Goal: Navigation & Orientation: Find specific page/section

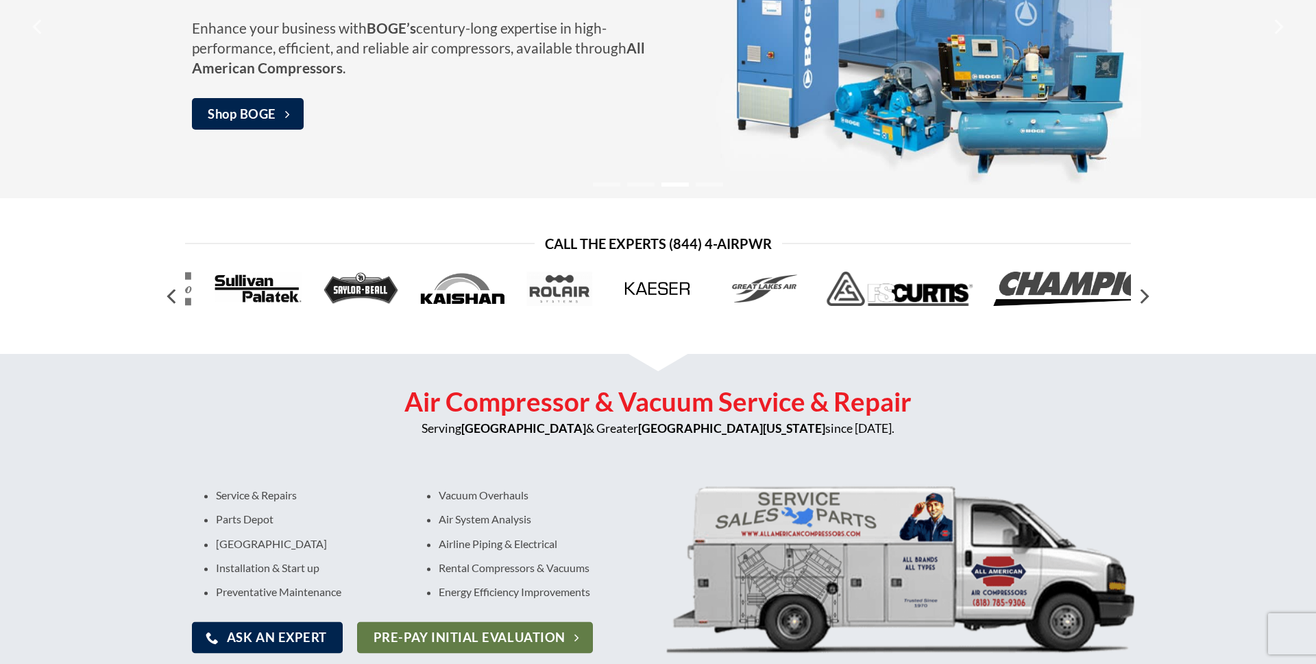
scroll to position [293, 0]
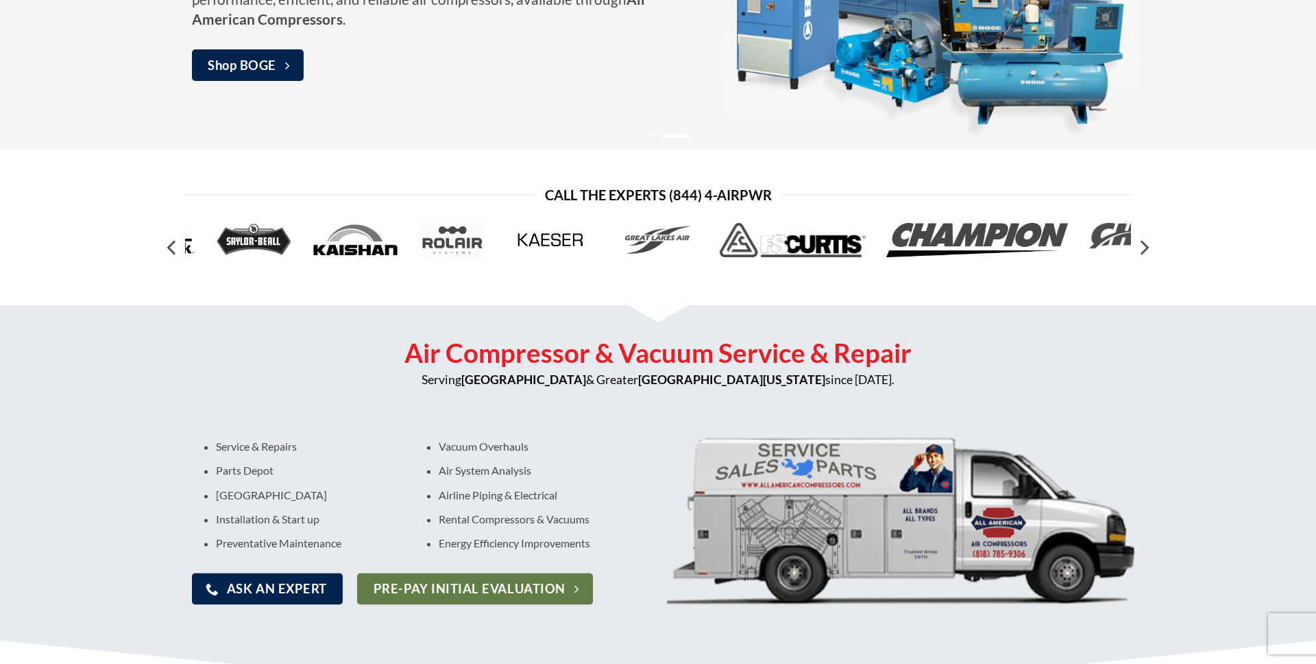
click at [560, 243] on img at bounding box center [551, 240] width 91 height 34
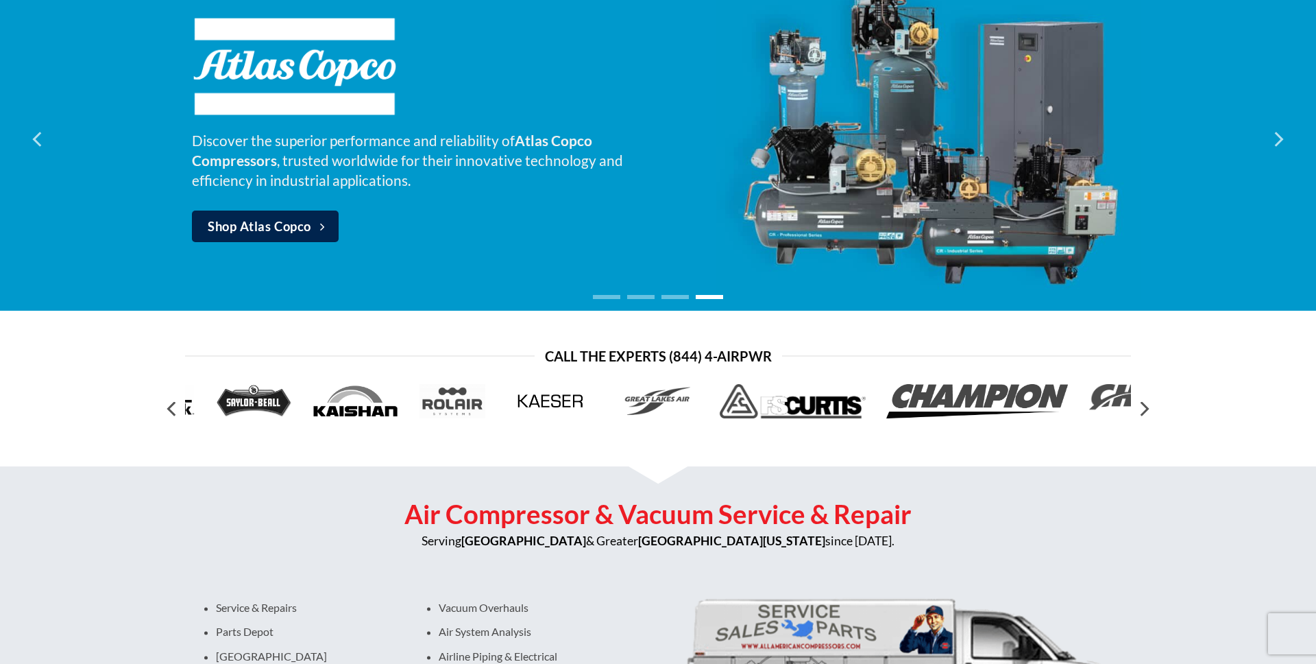
scroll to position [131, 0]
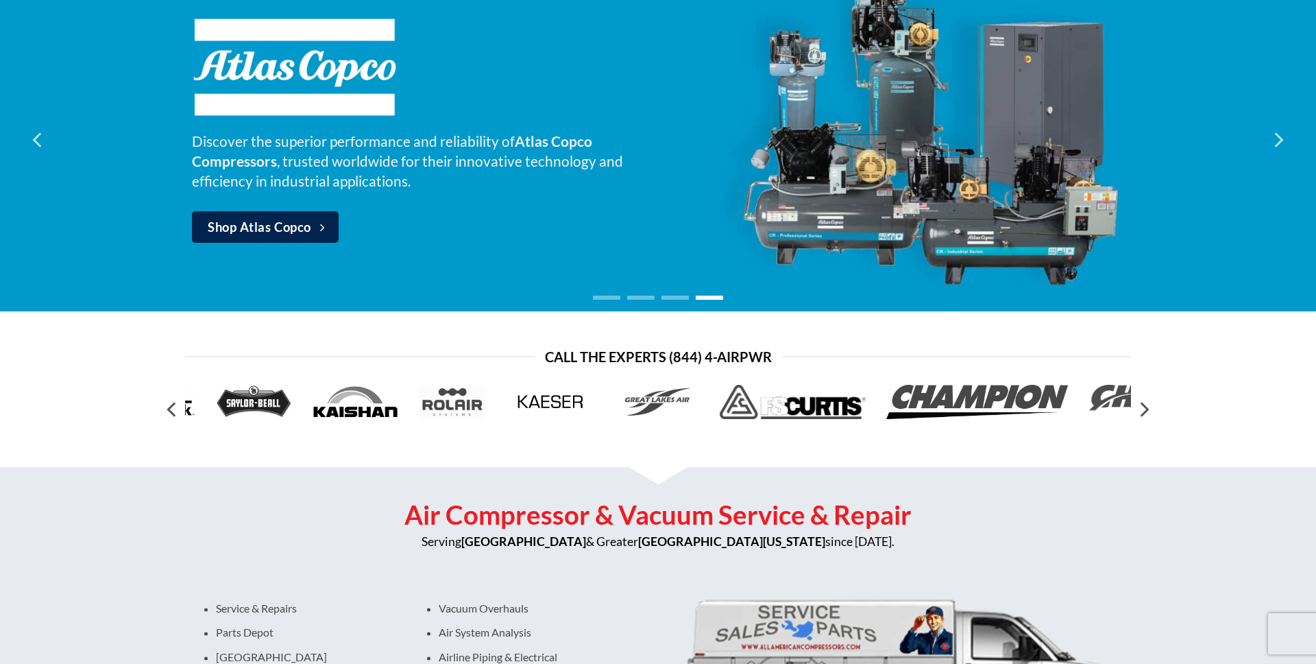
click at [668, 300] on ol at bounding box center [658, 295] width 790 height 11
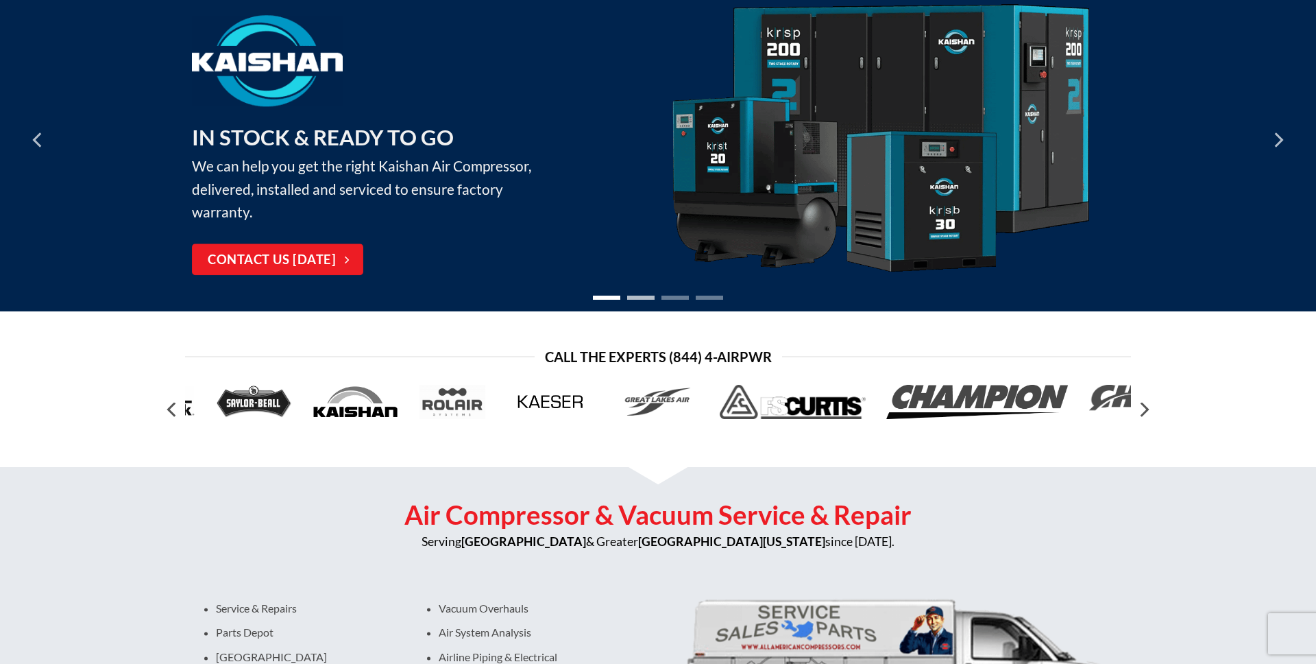
click at [646, 298] on li "Page dot 2" at bounding box center [640, 298] width 27 height 4
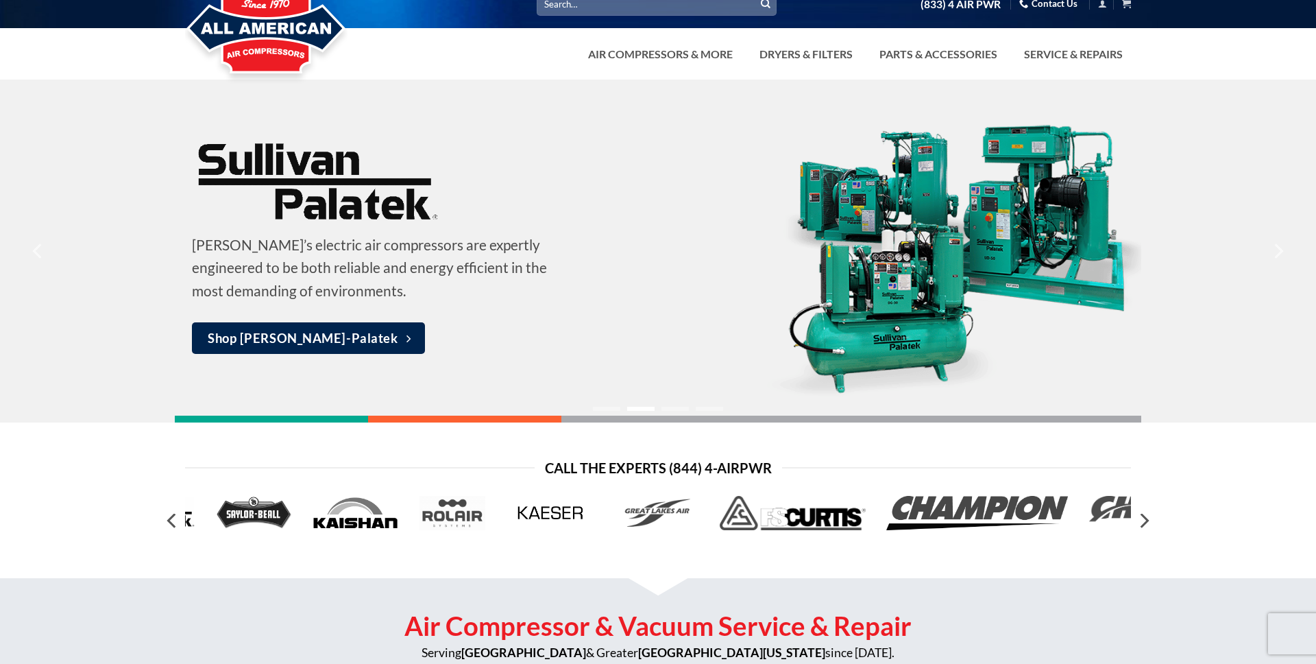
scroll to position [0, 0]
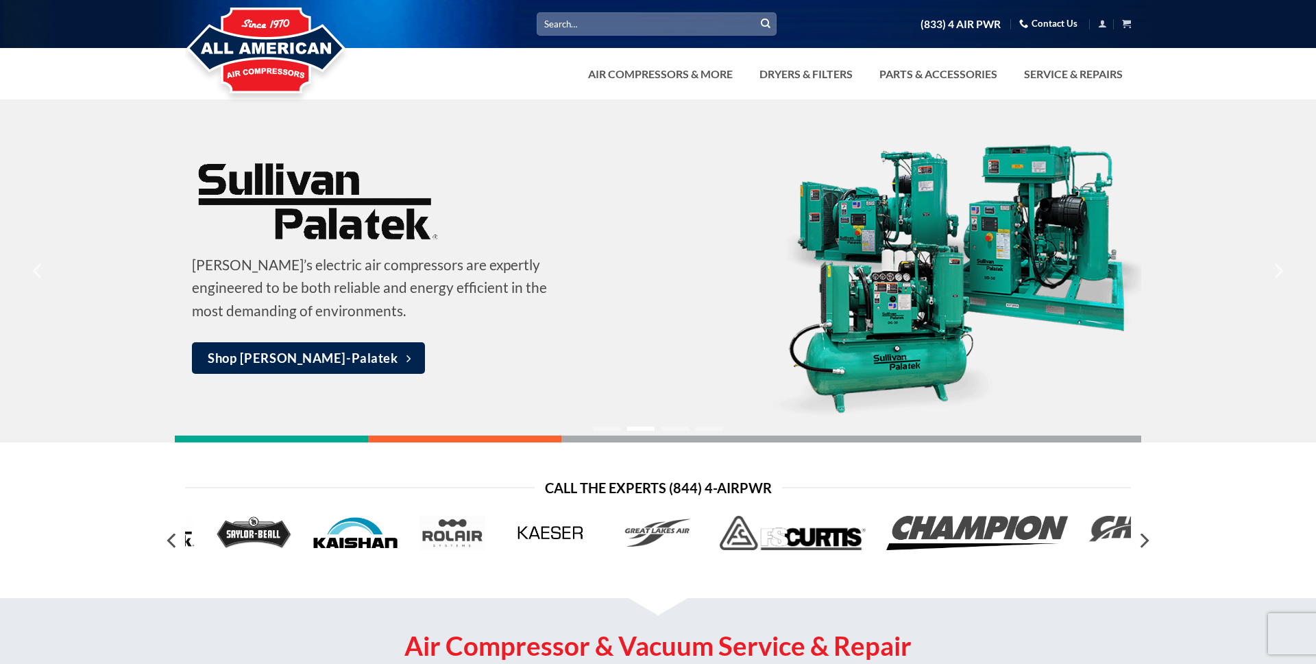
click at [350, 537] on img at bounding box center [355, 533] width 87 height 34
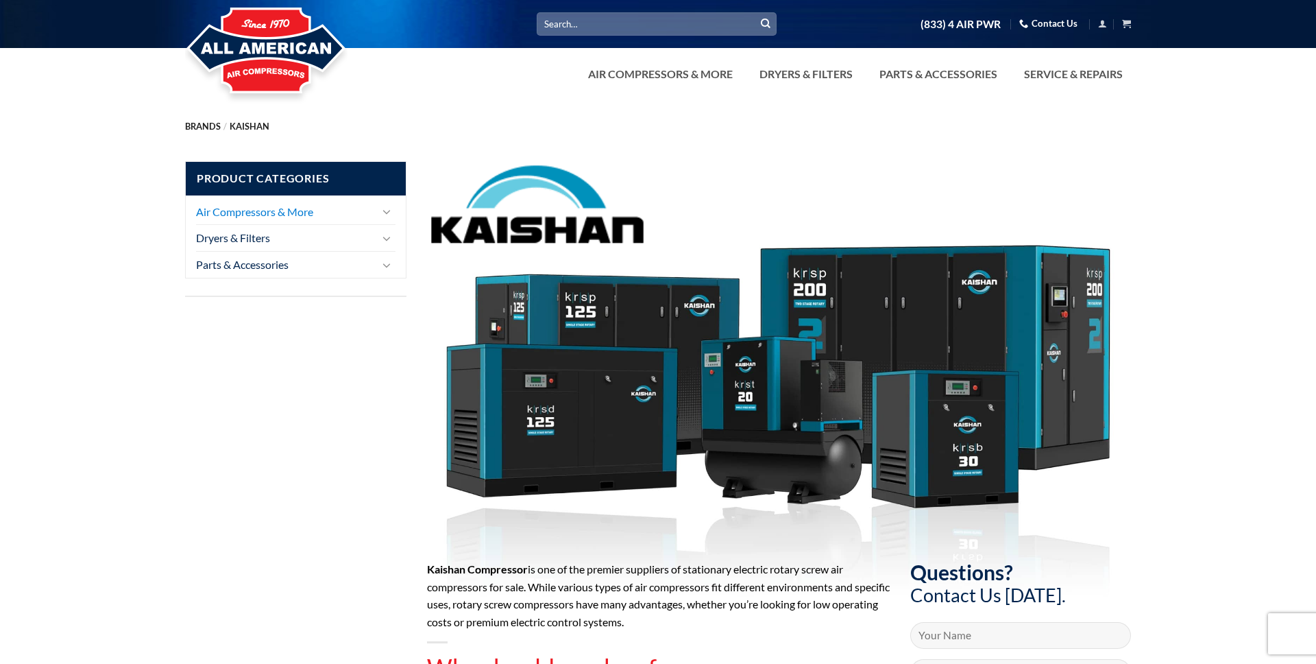
click at [305, 207] on link "Air Compressors & More" at bounding box center [286, 212] width 180 height 26
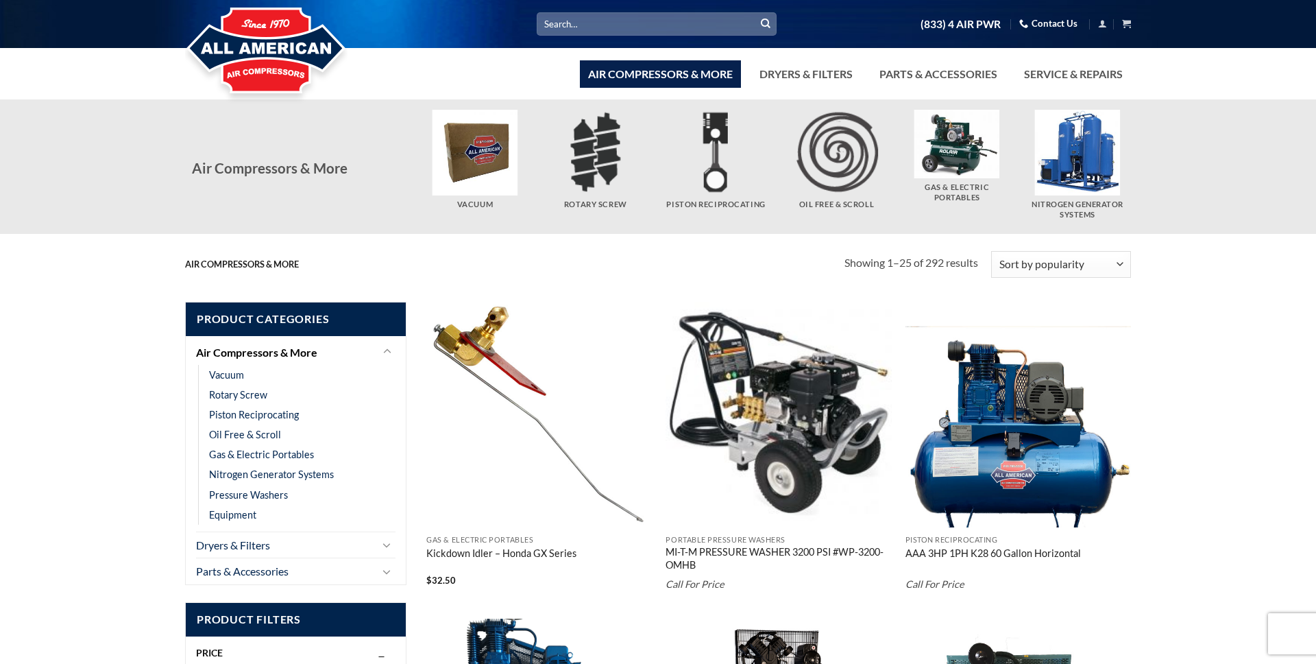
click at [251, 56] on img at bounding box center [266, 52] width 163 height 110
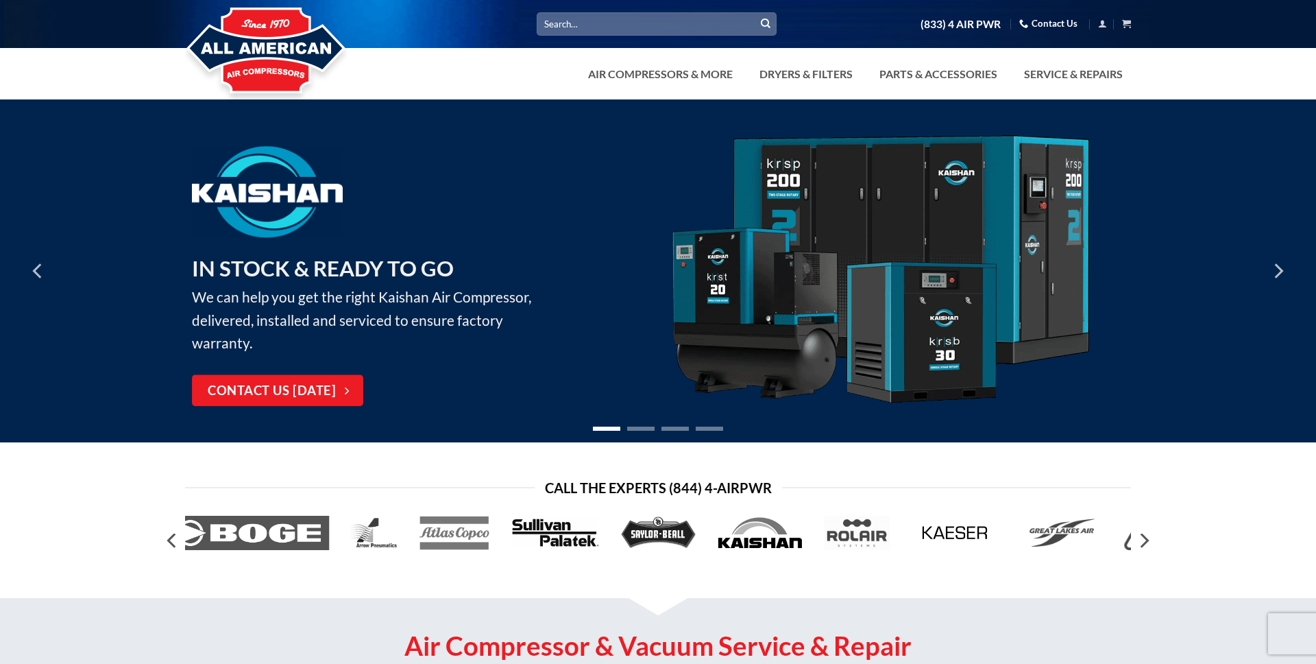
click at [926, 338] on img at bounding box center [880, 271] width 425 height 272
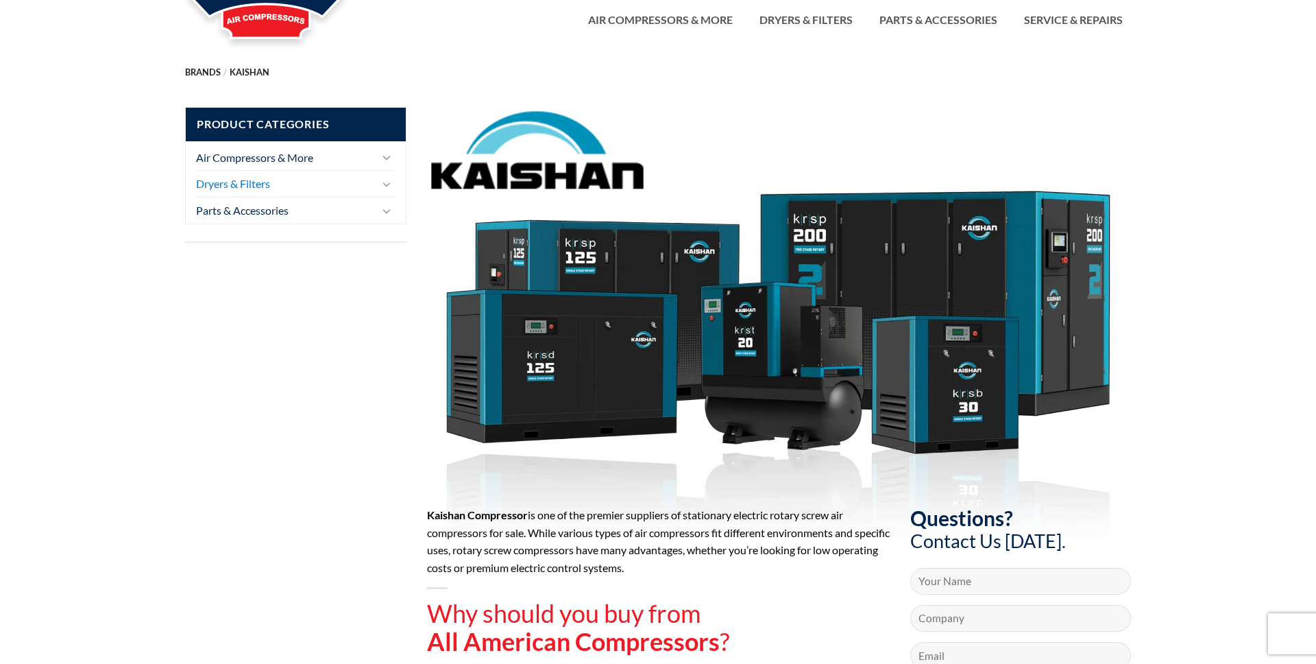
scroll to position [50, 0]
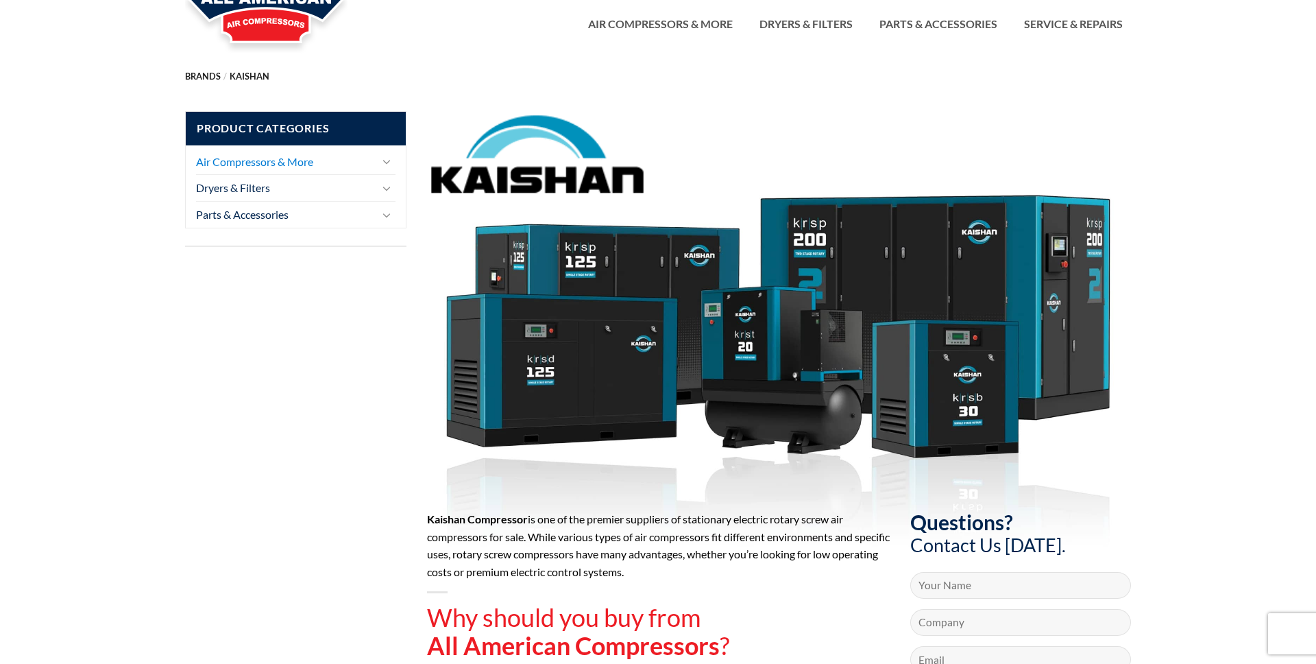
click at [294, 163] on link "Air Compressors & More" at bounding box center [286, 162] width 180 height 26
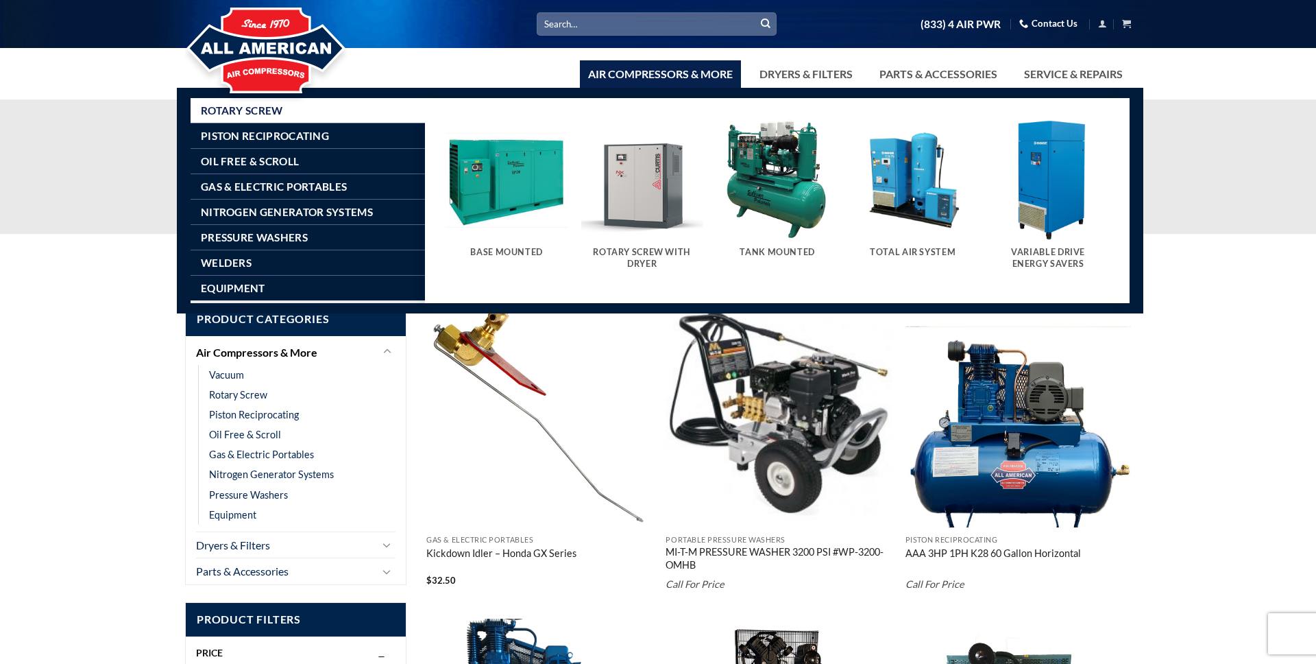
click at [621, 73] on link "Air Compressors & More" at bounding box center [660, 73] width 161 height 27
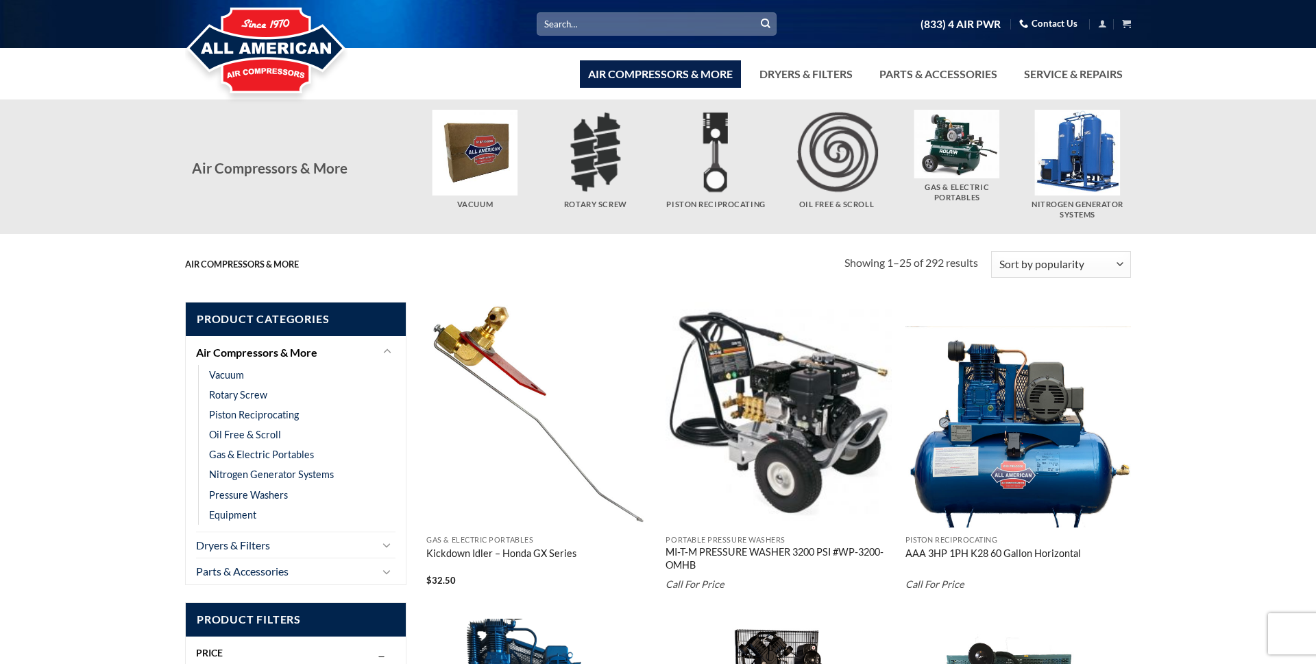
click at [264, 50] on img at bounding box center [266, 52] width 163 height 110
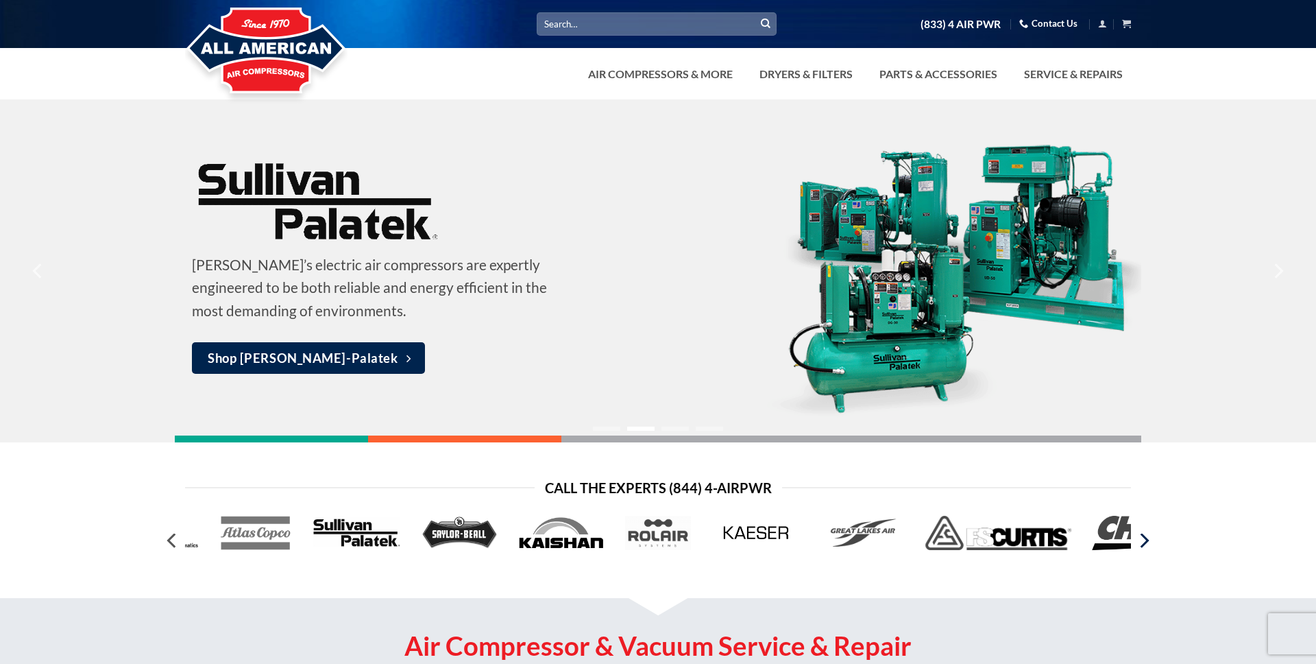
click at [1146, 542] on icon "Next" at bounding box center [1145, 540] width 9 height 15
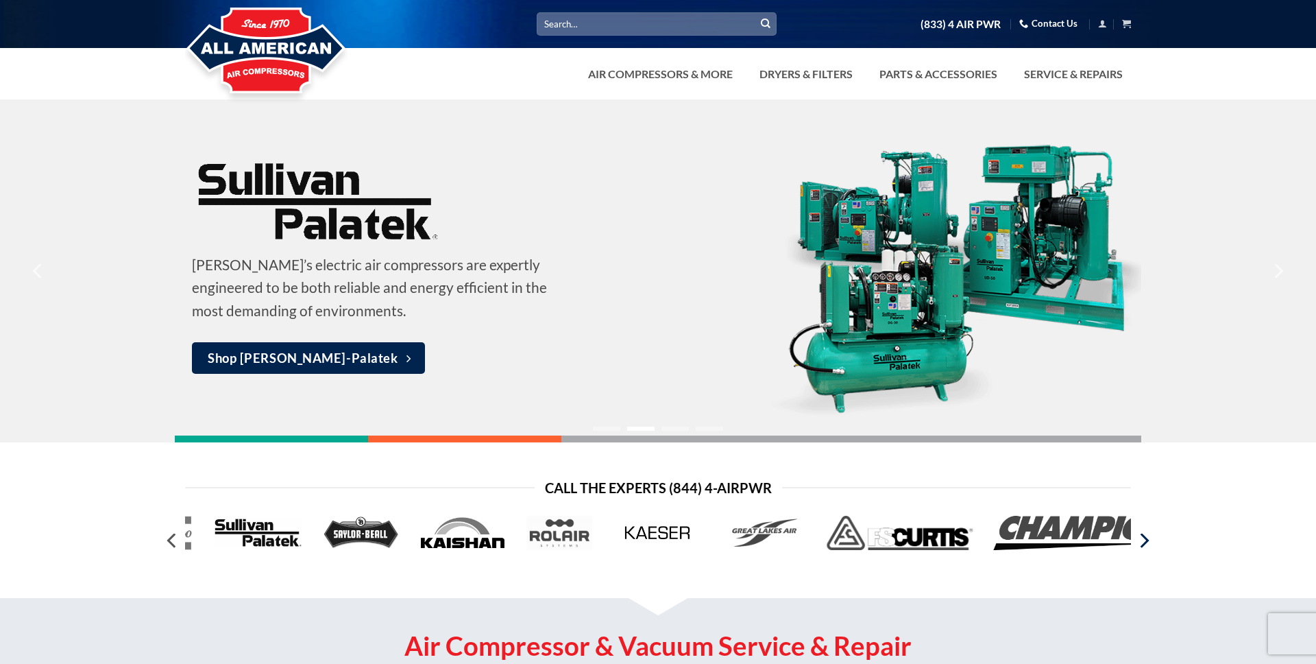
click at [1146, 542] on icon "Next" at bounding box center [1145, 540] width 9 height 15
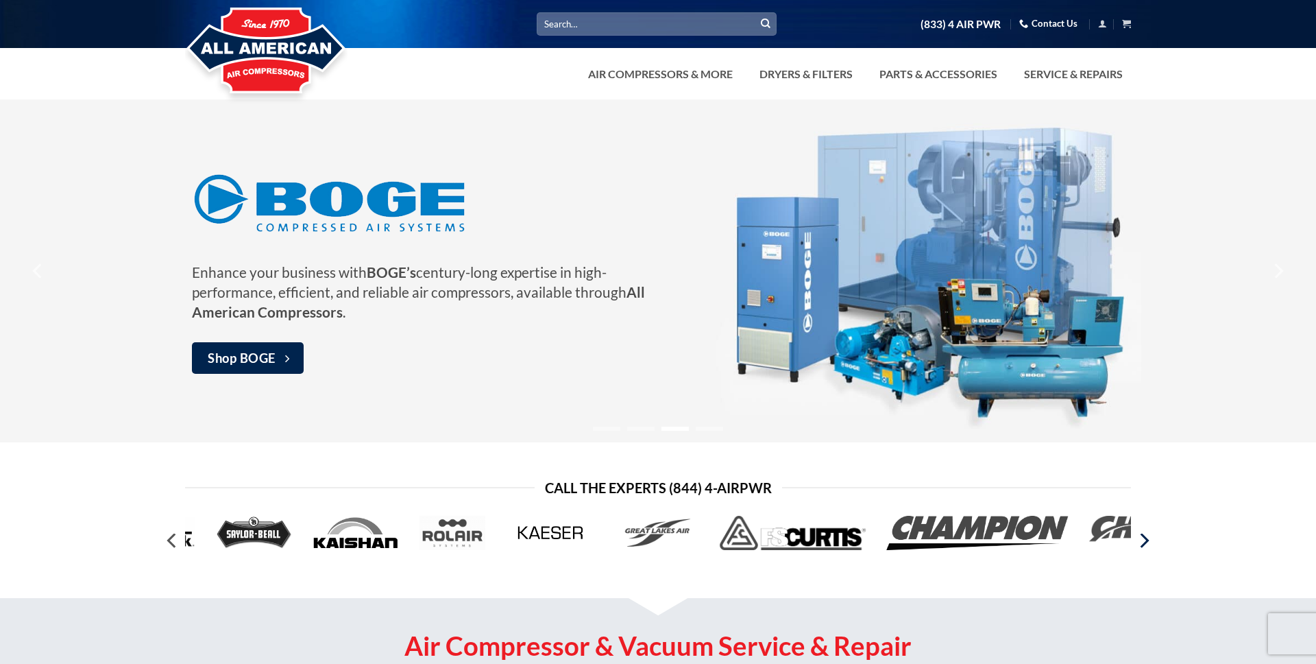
click at [1146, 542] on icon "Next" at bounding box center [1145, 540] width 9 height 15
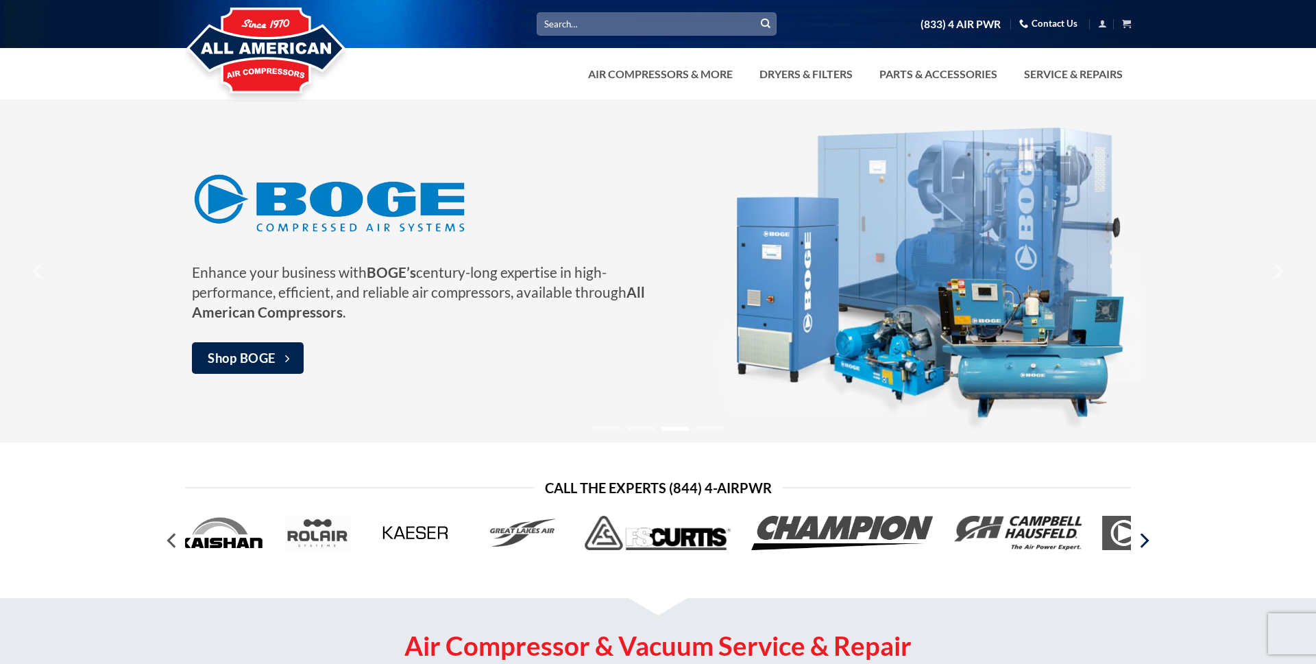
click at [1146, 542] on icon "Next" at bounding box center [1145, 540] width 9 height 15
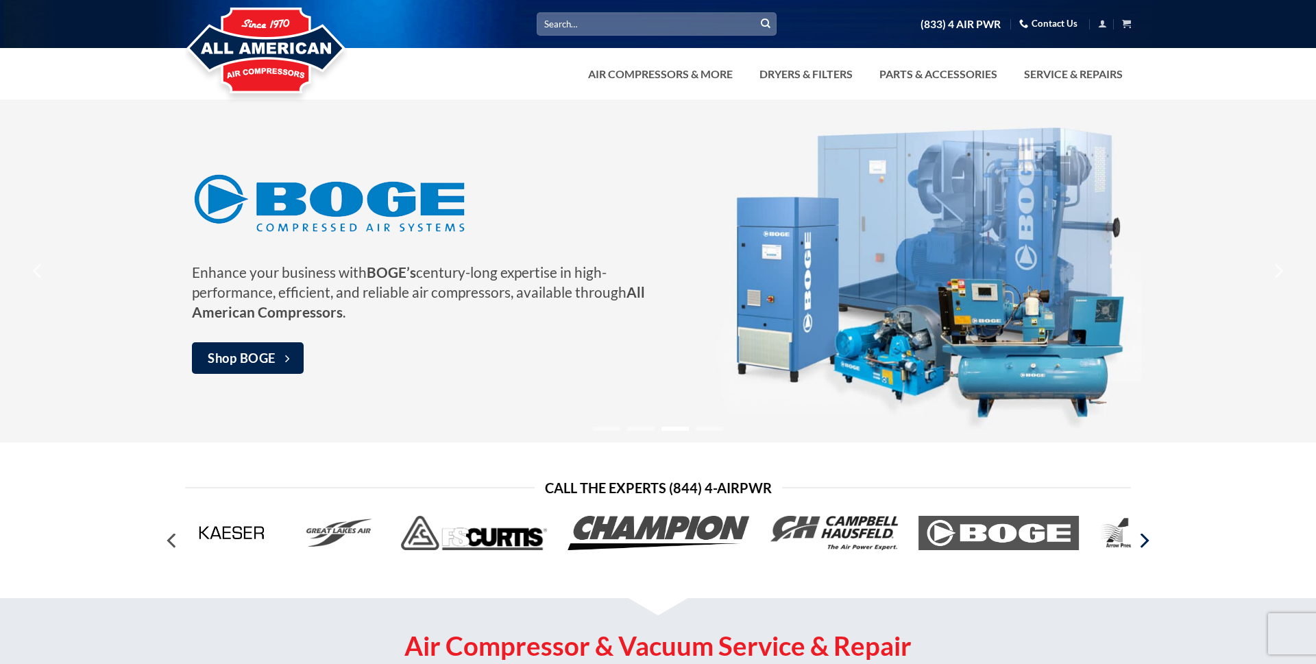
click at [1146, 542] on icon "Next" at bounding box center [1145, 540] width 9 height 15
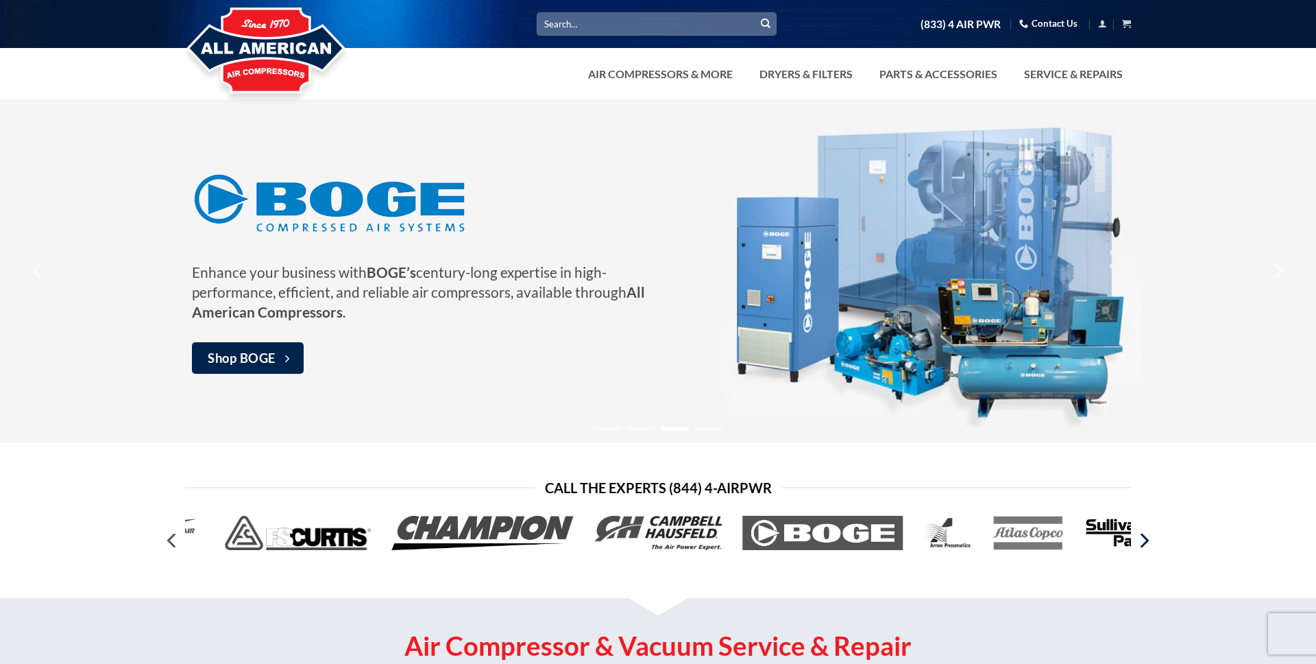
click at [1146, 542] on icon "Next" at bounding box center [1145, 540] width 9 height 15
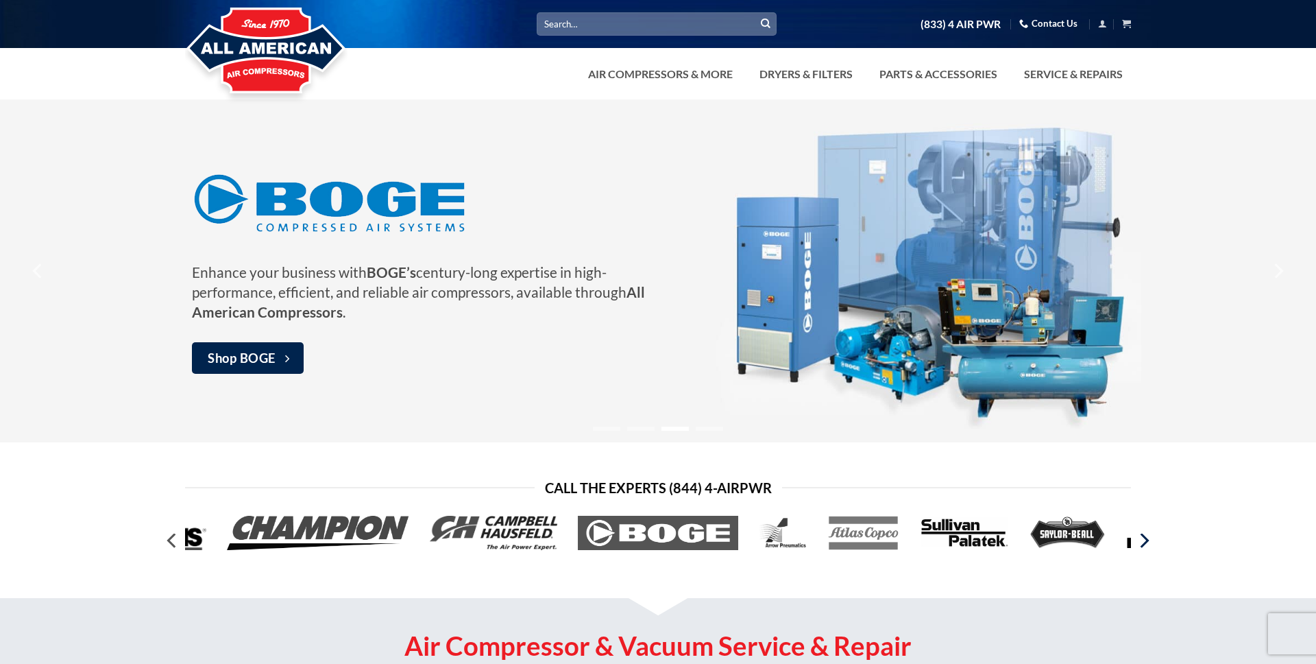
click at [1146, 542] on icon "Next" at bounding box center [1145, 540] width 9 height 15
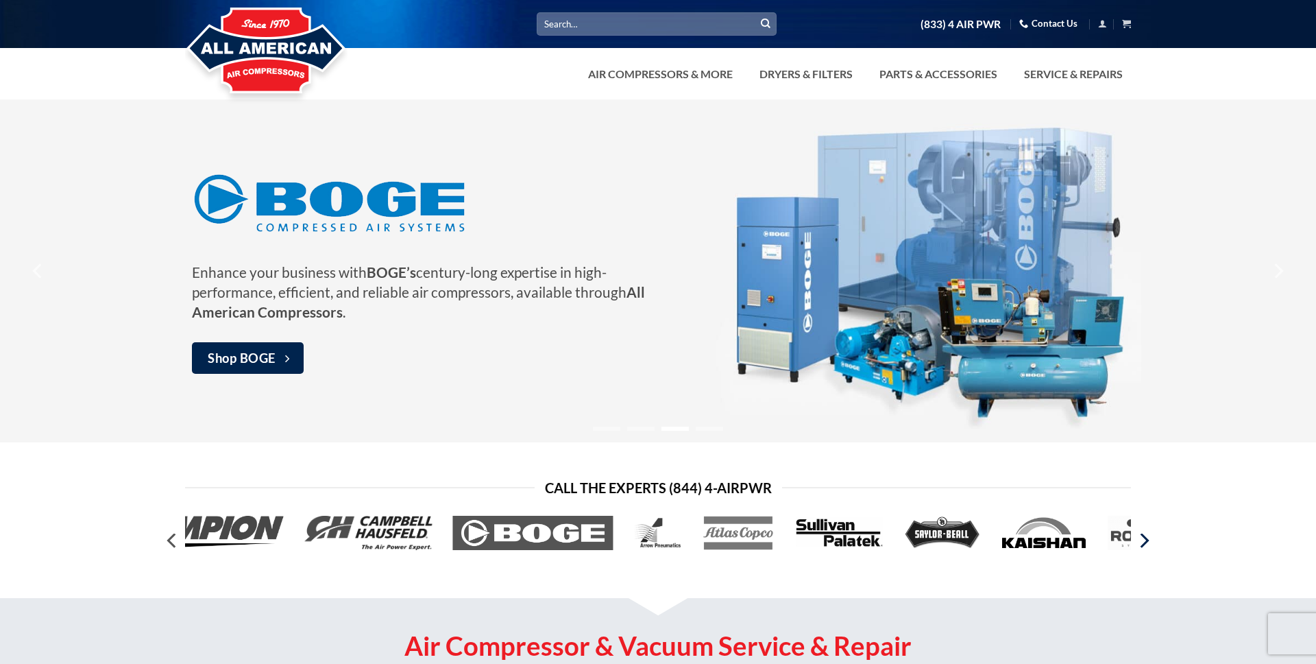
click at [1146, 542] on icon "Next" at bounding box center [1145, 540] width 9 height 15
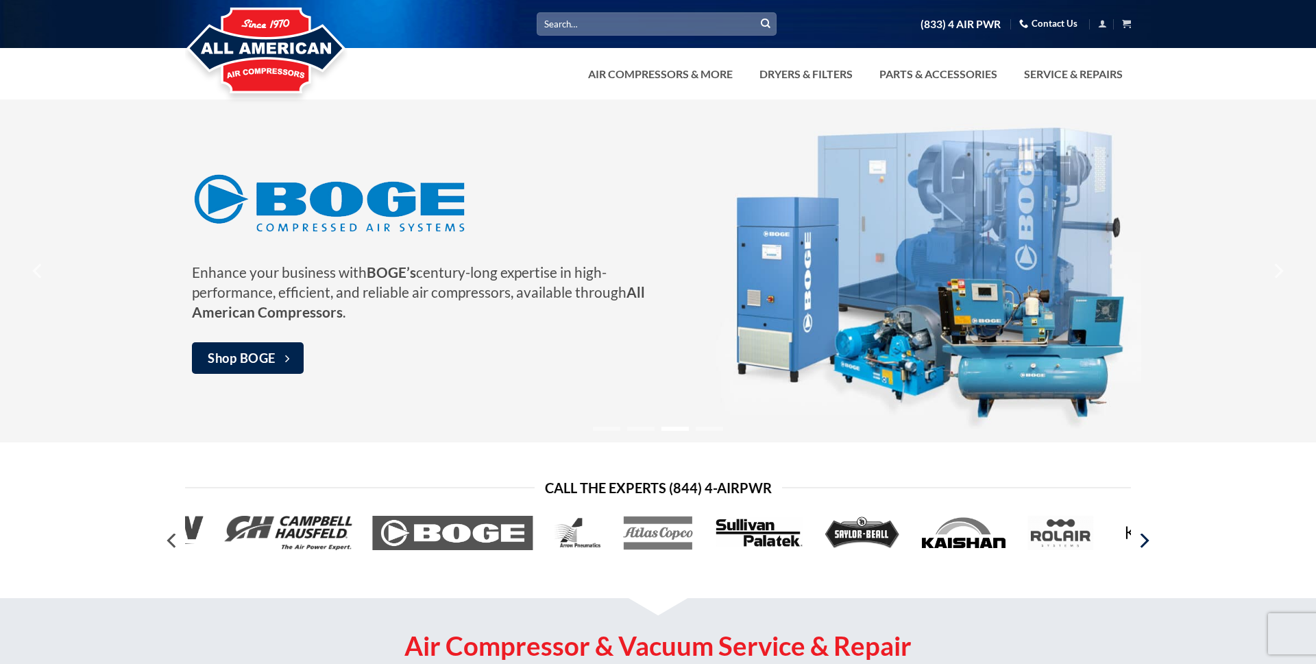
click at [1146, 542] on icon "Next" at bounding box center [1145, 540] width 9 height 15
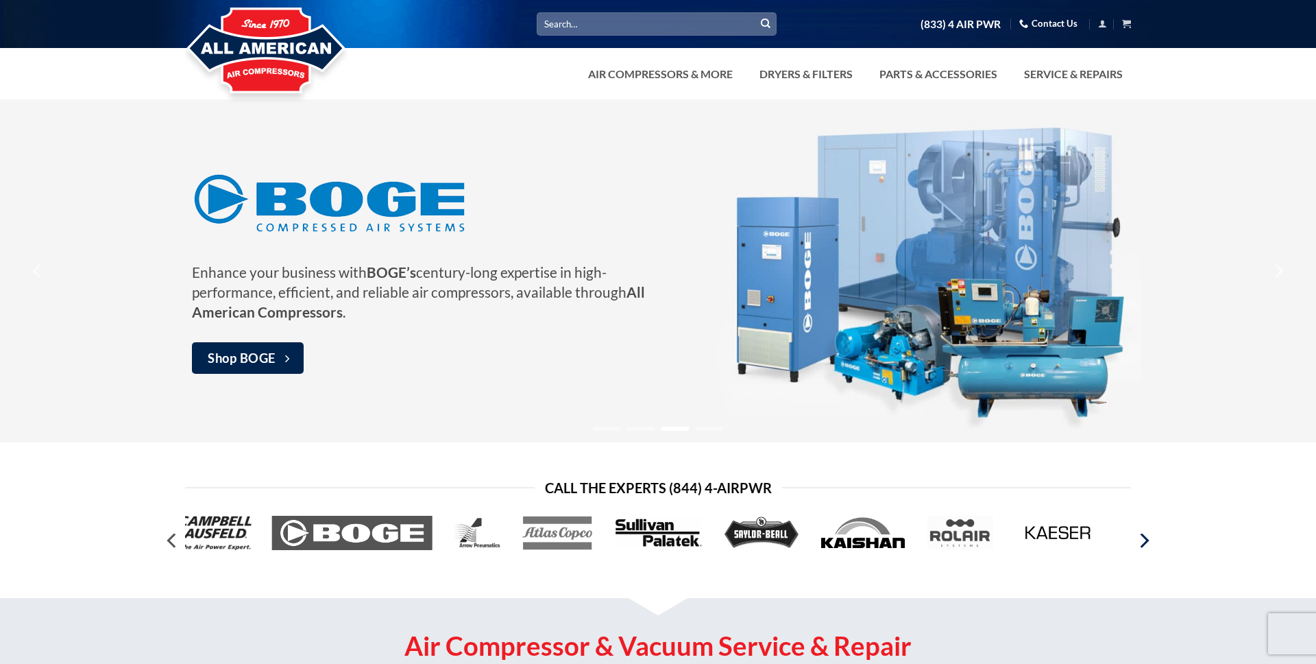
click at [1146, 542] on icon "Next" at bounding box center [1145, 540] width 9 height 15
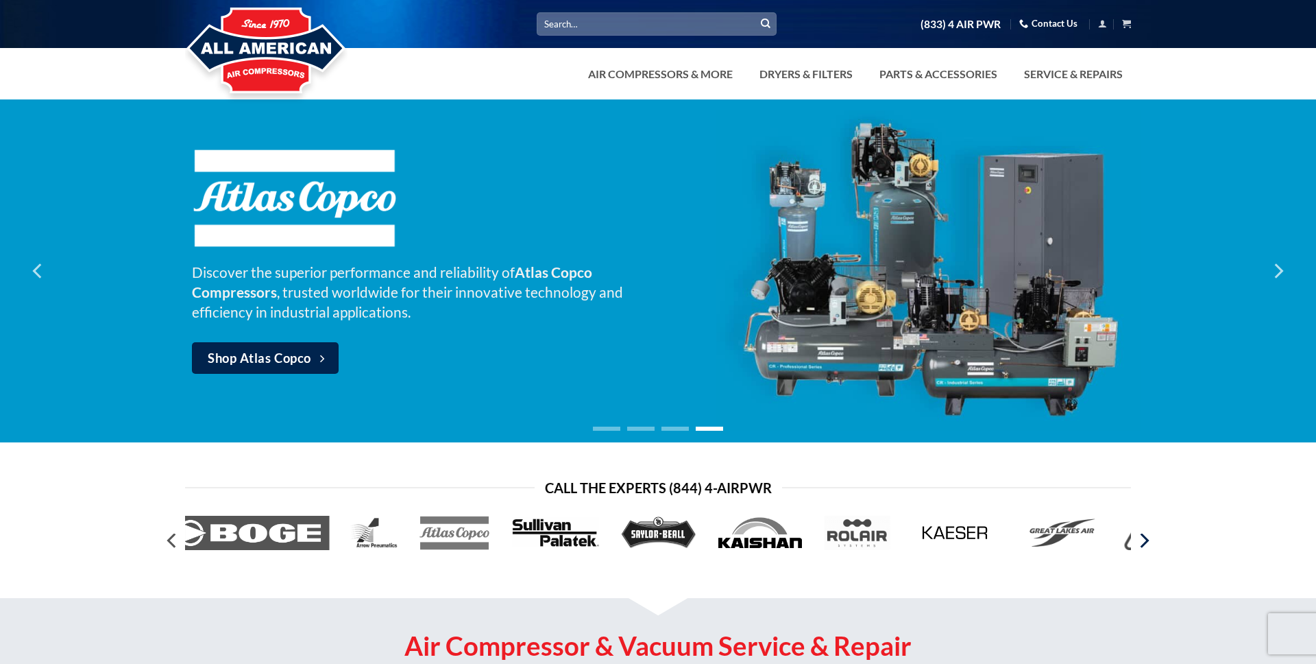
click at [1146, 542] on icon "Next" at bounding box center [1145, 540] width 9 height 15
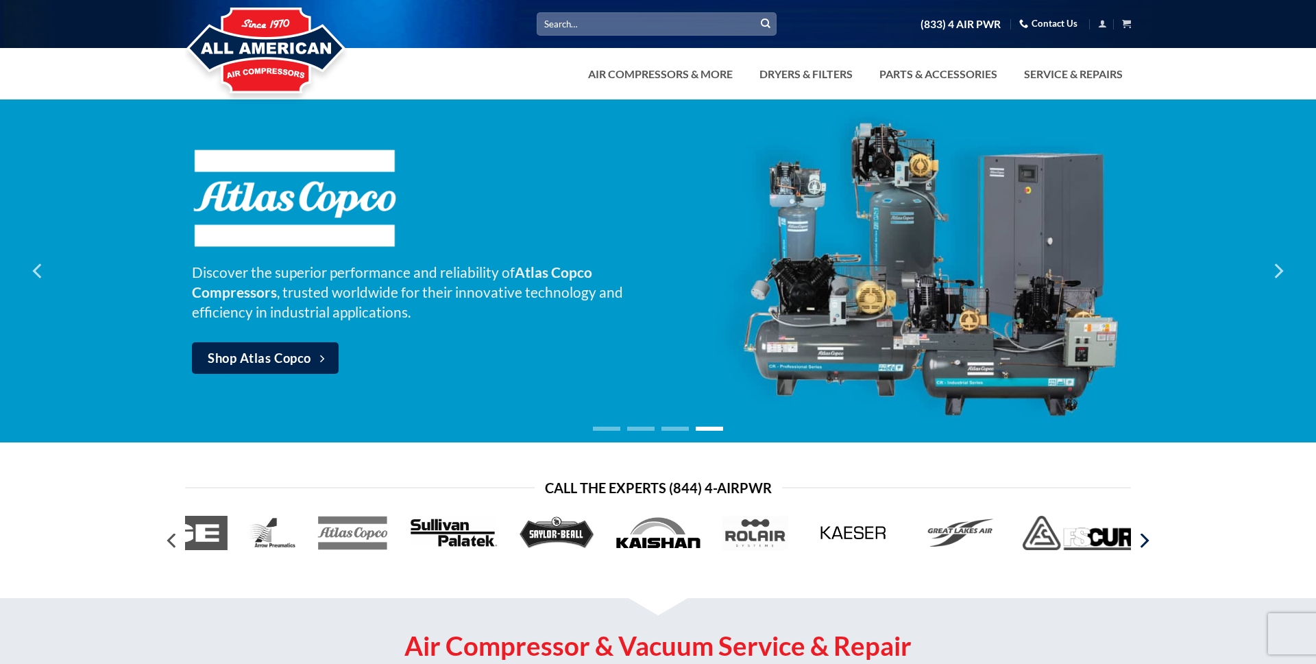
click at [1146, 542] on icon "Next" at bounding box center [1145, 540] width 9 height 15
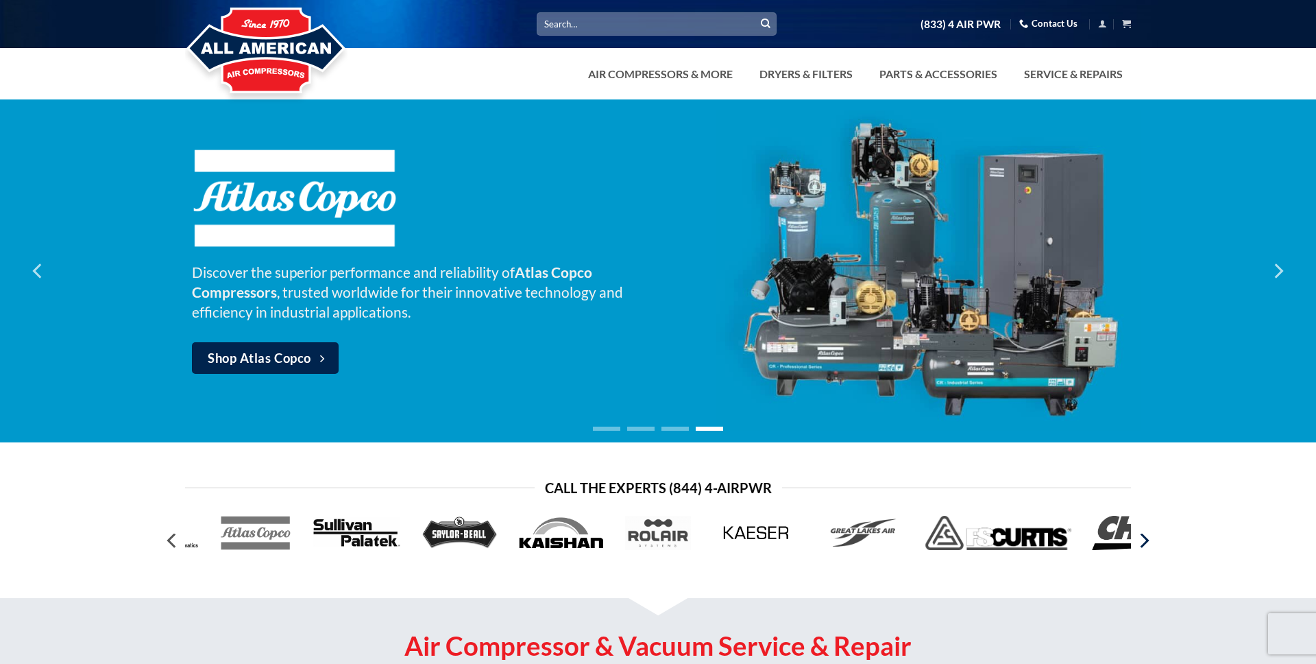
click at [1146, 542] on icon "Next" at bounding box center [1145, 540] width 9 height 15
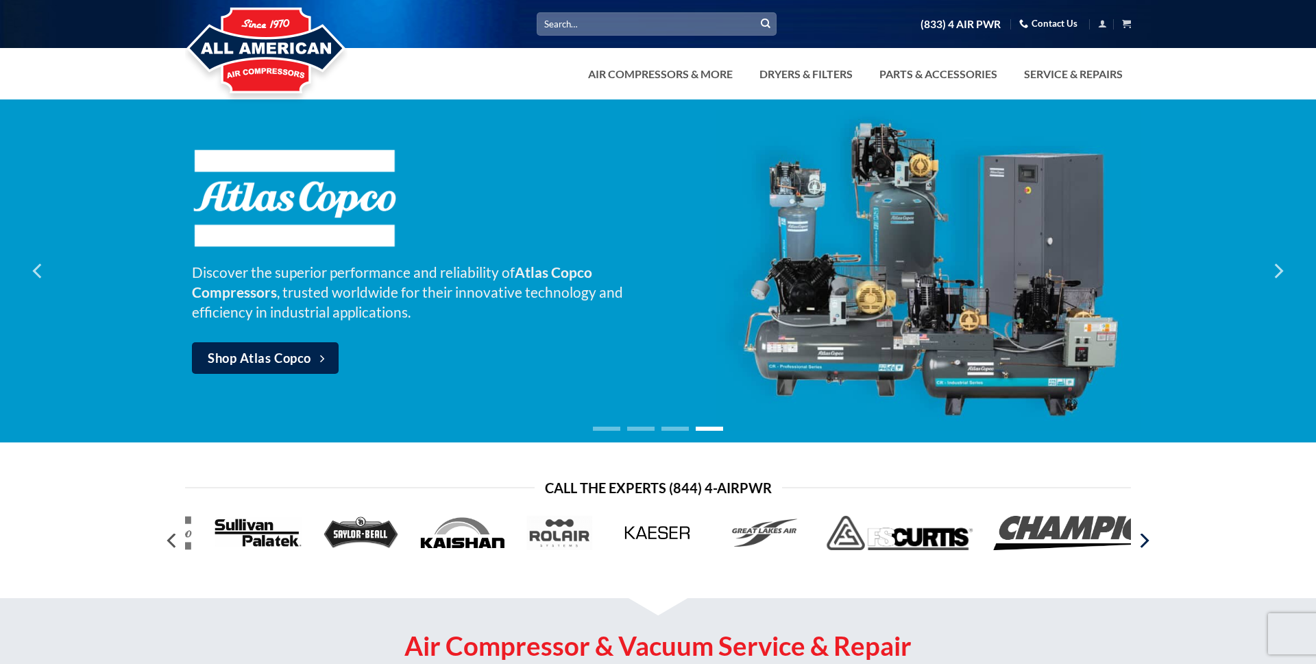
click at [1146, 542] on icon "Next" at bounding box center [1145, 540] width 9 height 15
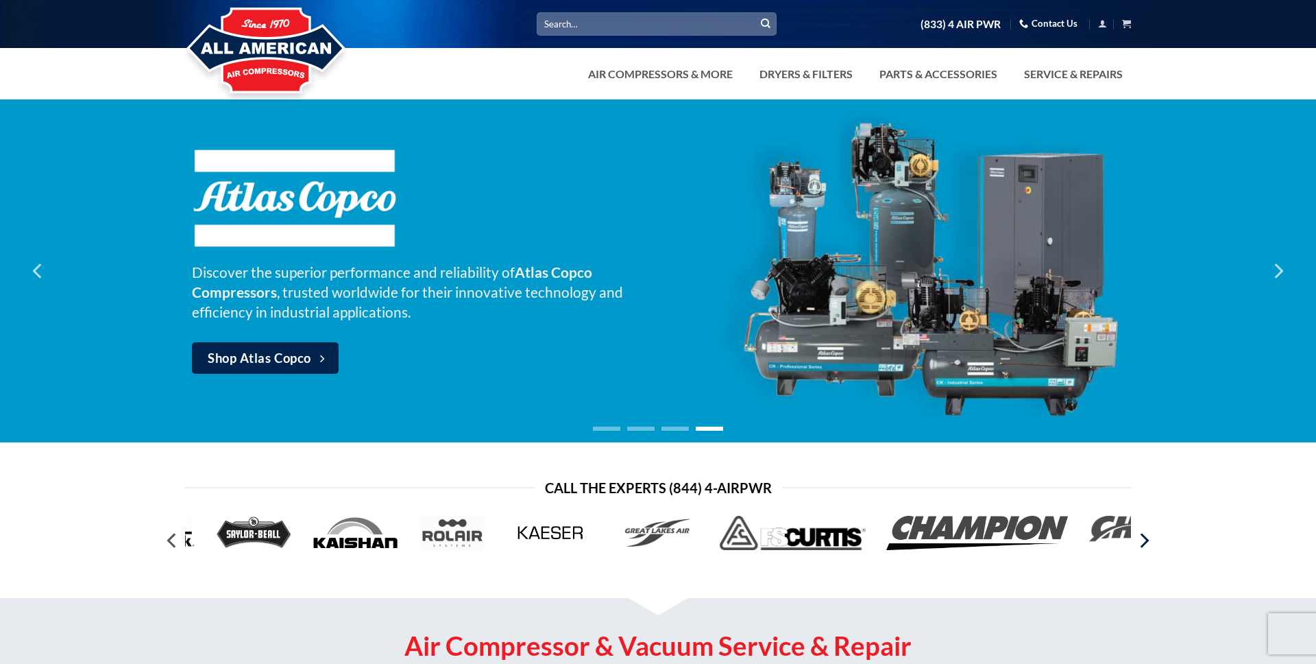
click at [1146, 542] on icon "Next" at bounding box center [1145, 540] width 9 height 15
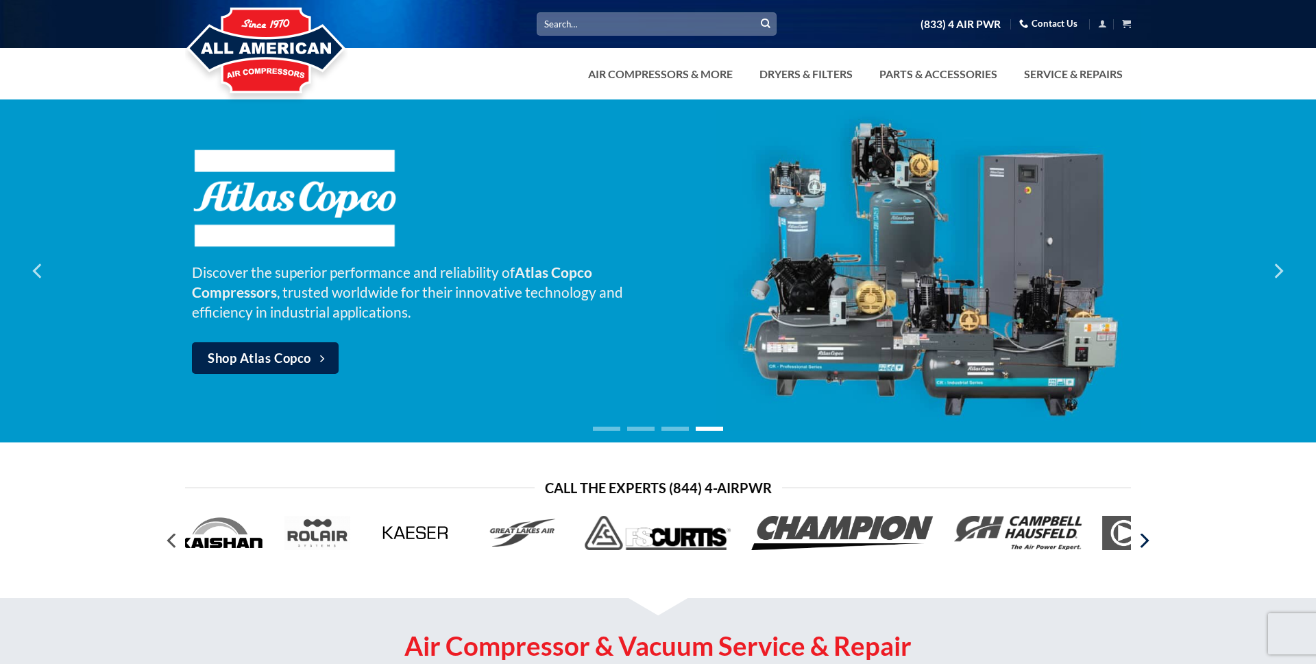
click at [1146, 542] on icon "Next" at bounding box center [1145, 540] width 9 height 15
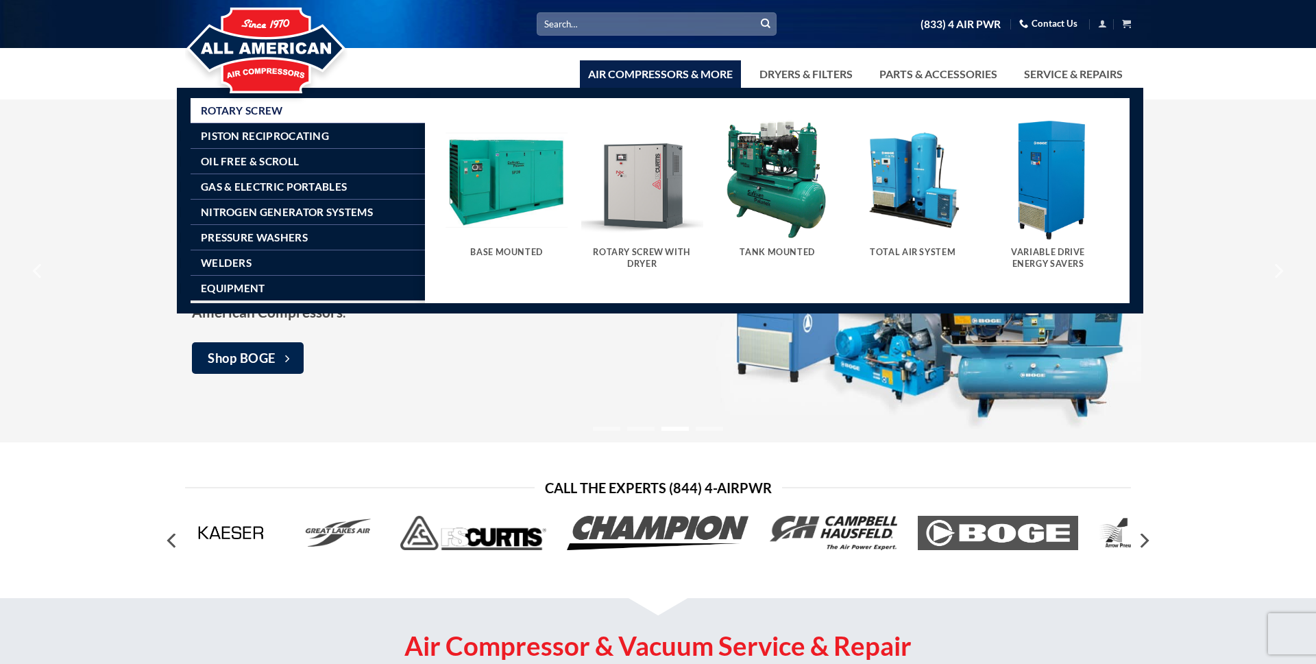
click at [653, 79] on link "Air Compressors & More" at bounding box center [660, 73] width 161 height 27
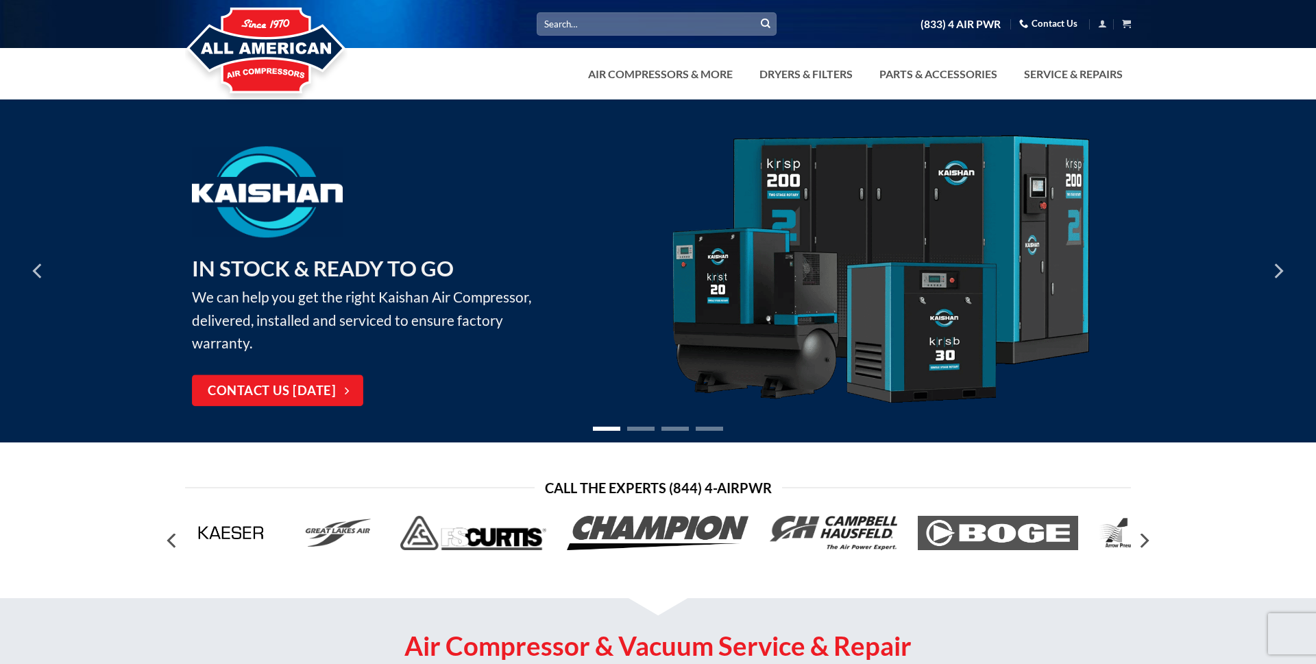
click at [134, 490] on div "Call the Experts (844) 4-AirPwr" at bounding box center [658, 519] width 1316 height 84
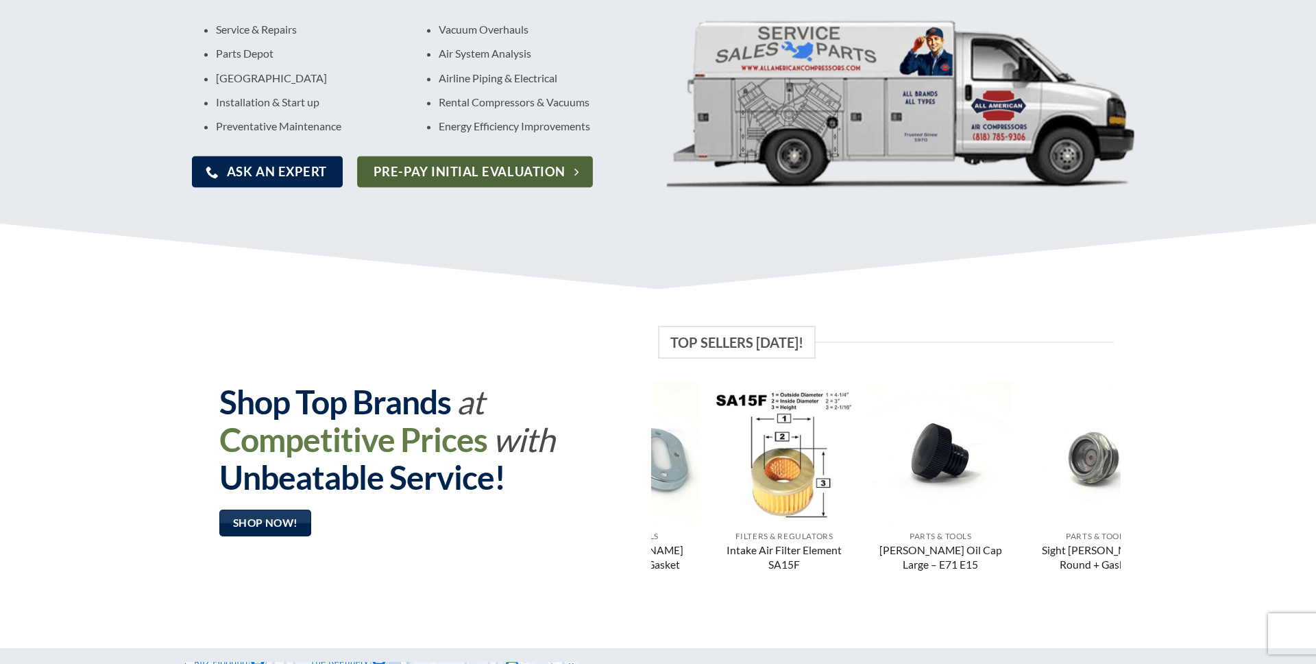
scroll to position [710, 0]
